Goal: Transaction & Acquisition: Obtain resource

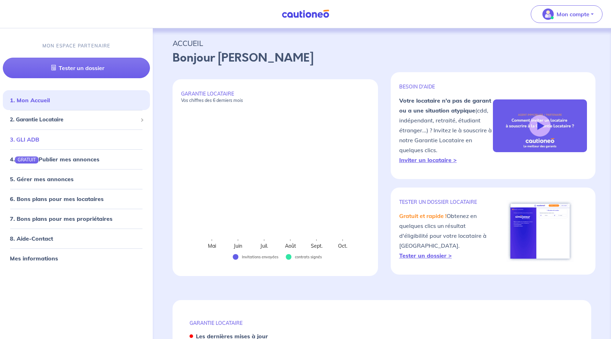
click at [34, 141] on link "3. GLI ADB" at bounding box center [24, 138] width 29 height 7
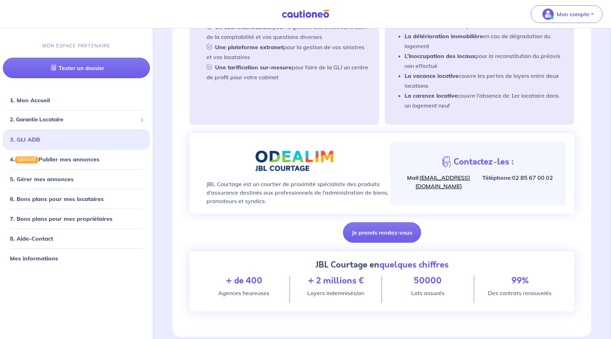
scroll to position [213, 0]
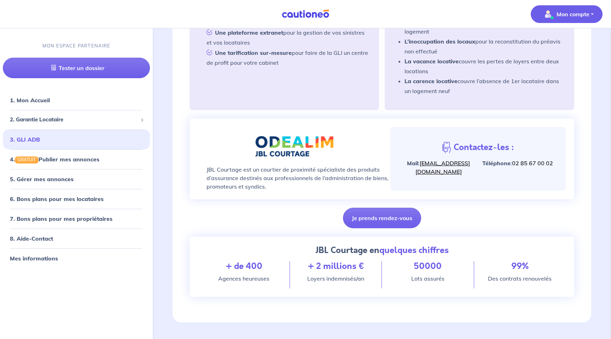
click at [560, 14] on p "Mon compte" at bounding box center [573, 14] width 33 height 8
click at [48, 121] on span "2. Garantie Locataire" at bounding box center [74, 120] width 128 height 8
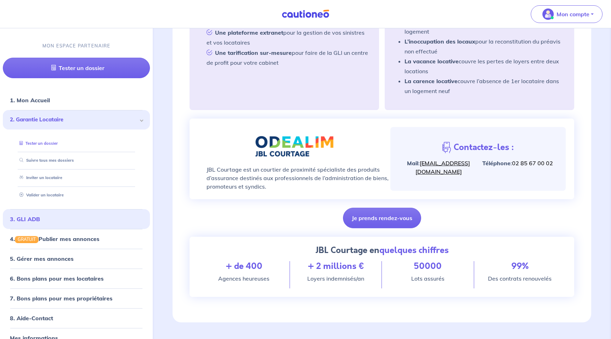
click at [46, 144] on link "Tester un dossier" at bounding box center [37, 142] width 41 height 5
click at [388, 219] on button "Je prends rendez-vous" at bounding box center [382, 218] width 78 height 21
click at [39, 222] on link "3. GLI ADB" at bounding box center [24, 218] width 29 height 7
click at [399, 218] on button "Je prends rendez-vous" at bounding box center [382, 218] width 78 height 21
click at [423, 169] on link "adb@jbl-courtage.fr" at bounding box center [443, 168] width 55 height 16
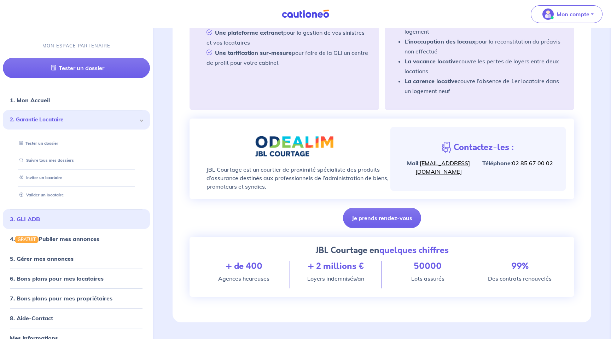
click at [460, 169] on link "adb@jbl-courtage.fr" at bounding box center [443, 168] width 55 height 16
drag, startPoint x: 475, startPoint y: 168, endPoint x: 419, endPoint y: 169, distance: 55.5
click at [419, 169] on p "Mail : adb@jbl-courtage.fr" at bounding box center [438, 167] width 79 height 17
copy link "adb@jbl-courtage.fr"
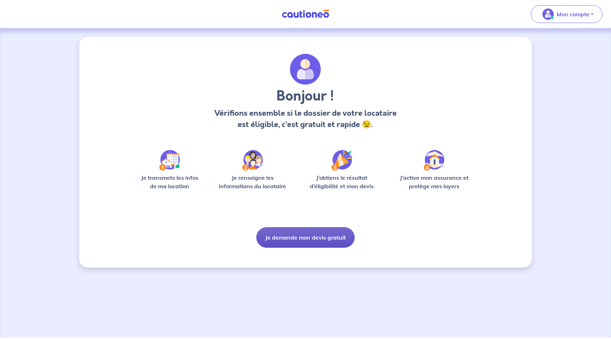
click at [303, 241] on button "Je demande mon devis gratuit" at bounding box center [305, 237] width 98 height 21
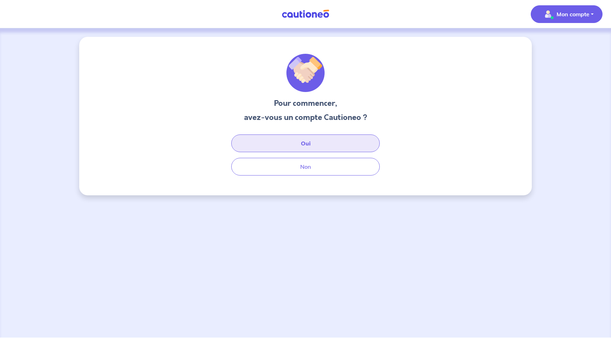
click at [315, 144] on button "Oui" at bounding box center [305, 143] width 149 height 18
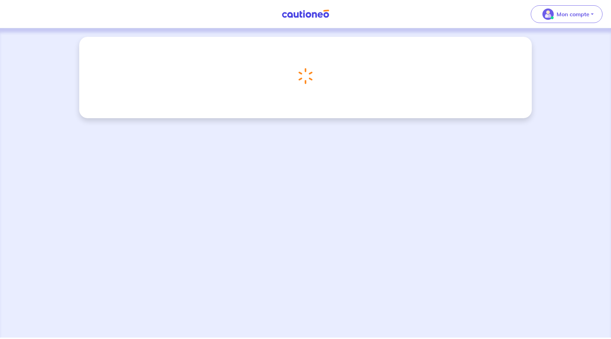
click at [286, 93] on div "Chargement..." at bounding box center [306, 76] width 170 height 45
click at [294, 81] on div "Chargement..." at bounding box center [305, 76] width 25 height 28
click at [558, 11] on p "Mon compte" at bounding box center [573, 14] width 33 height 8
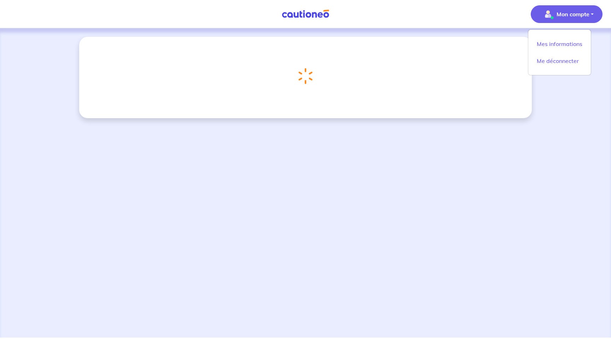
click at [558, 11] on p "Mon compte" at bounding box center [573, 14] width 33 height 8
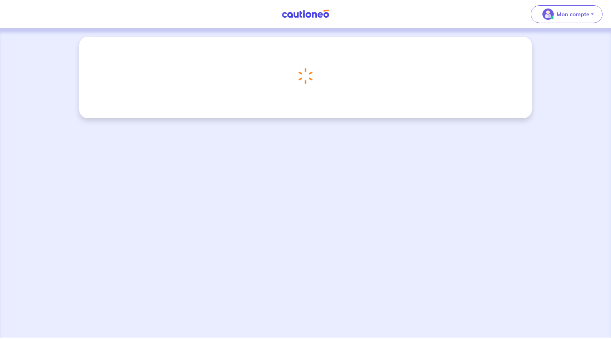
click at [299, 19] on link at bounding box center [305, 14] width 53 height 12
